Goal: Check status

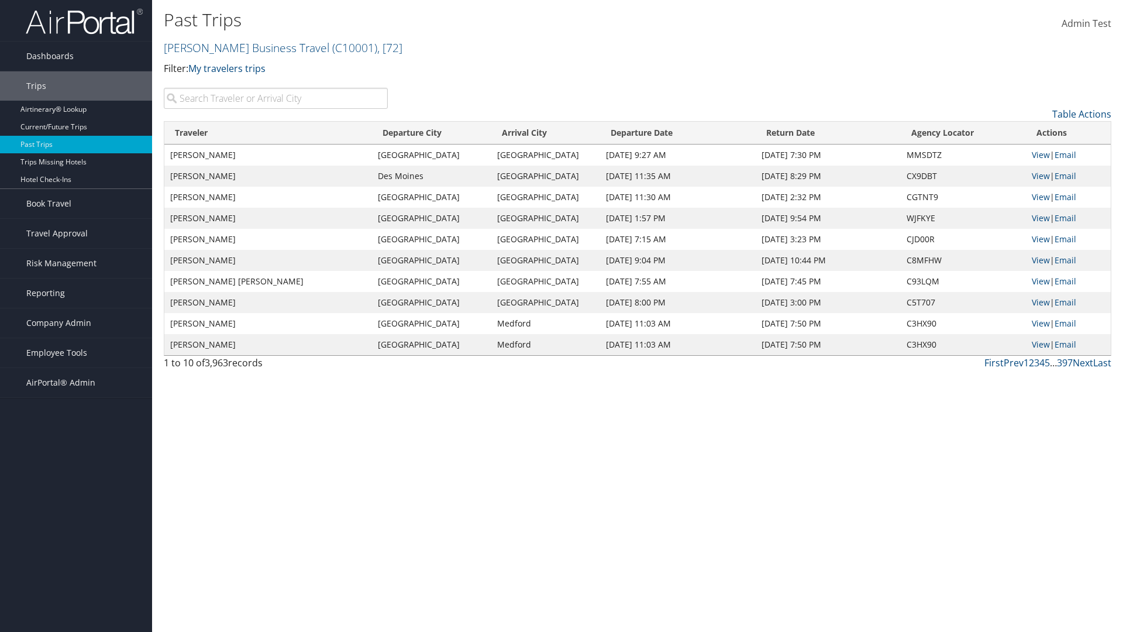
click at [276, 98] on input "search" at bounding box center [276, 98] width 224 height 21
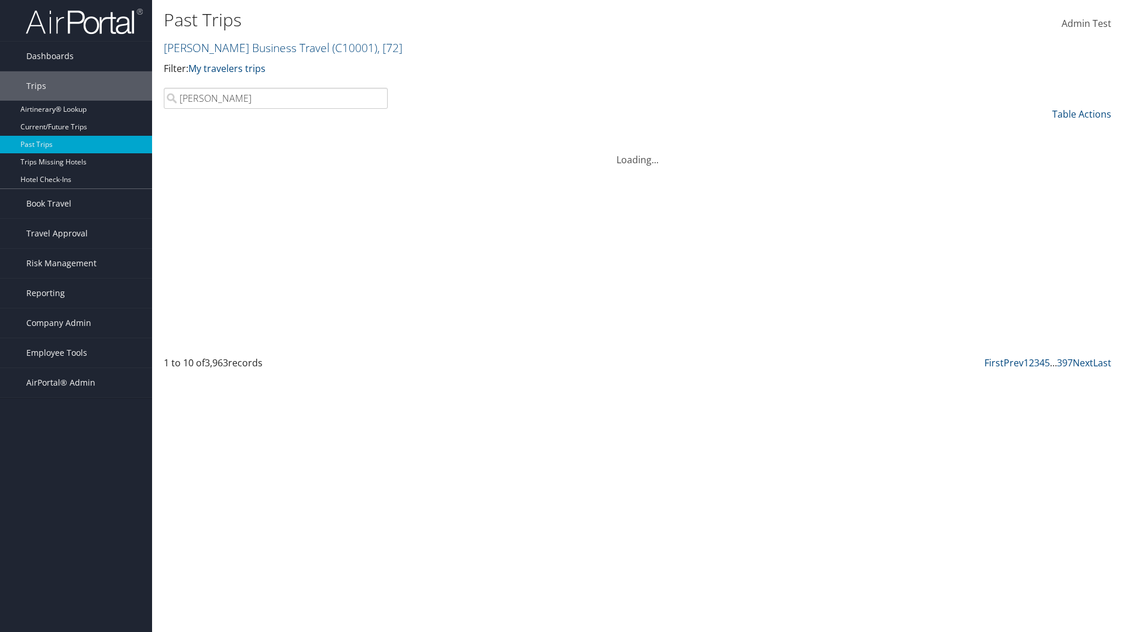
type input "[PERSON_NAME]"
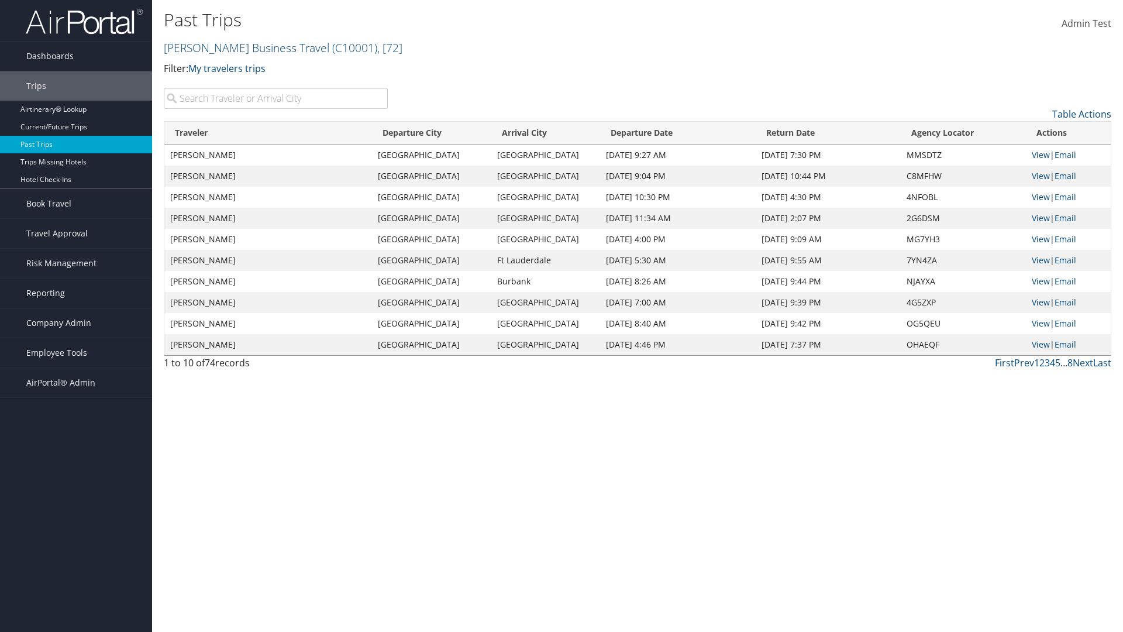
click at [276, 98] on input "search" at bounding box center [276, 98] width 224 height 21
type input "[GEOGRAPHIC_DATA]"
